Goal: Transaction & Acquisition: Subscribe to service/newsletter

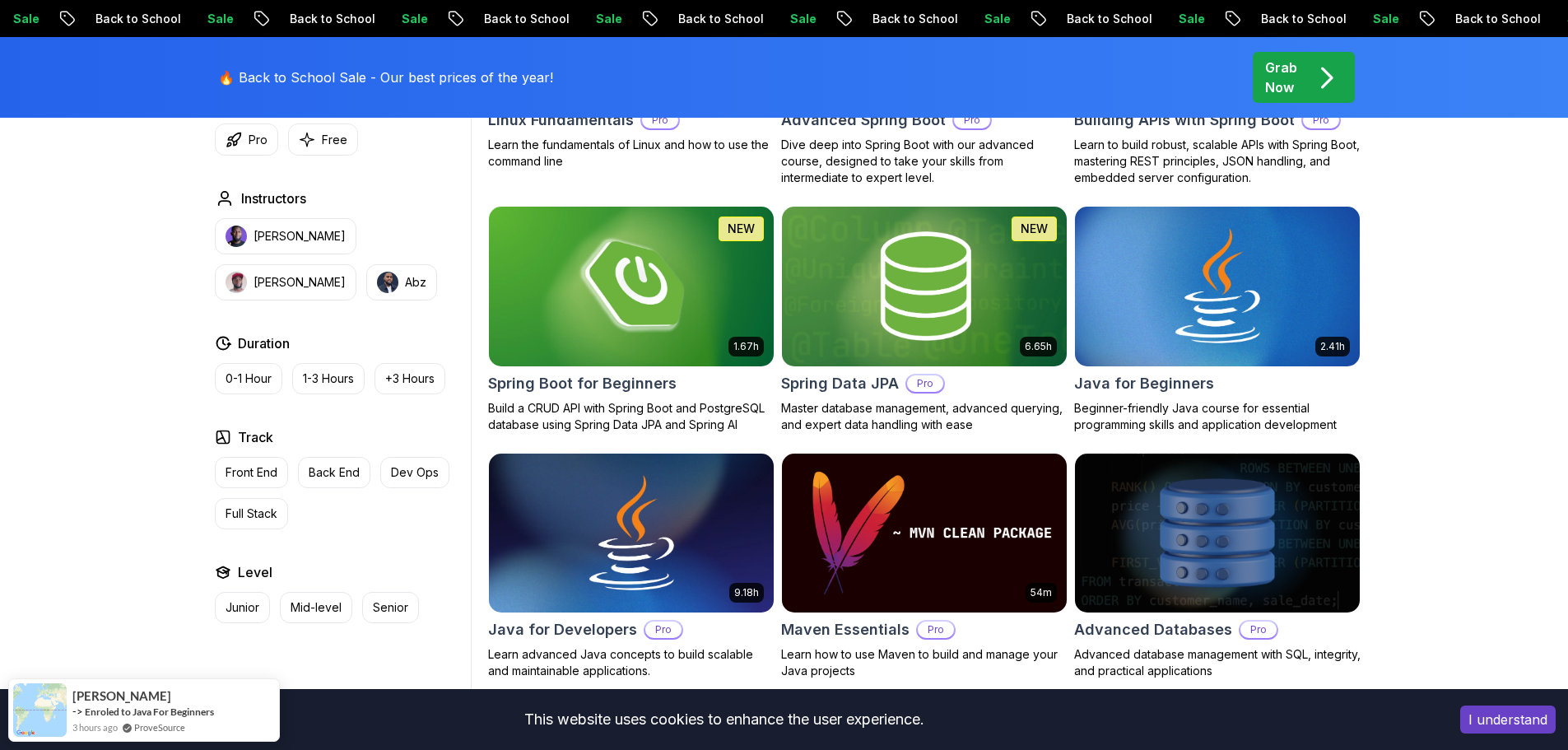
click at [976, 611] on button "I understand" at bounding box center [1507, 719] width 95 height 28
